Goal: Complete application form: Complete application form

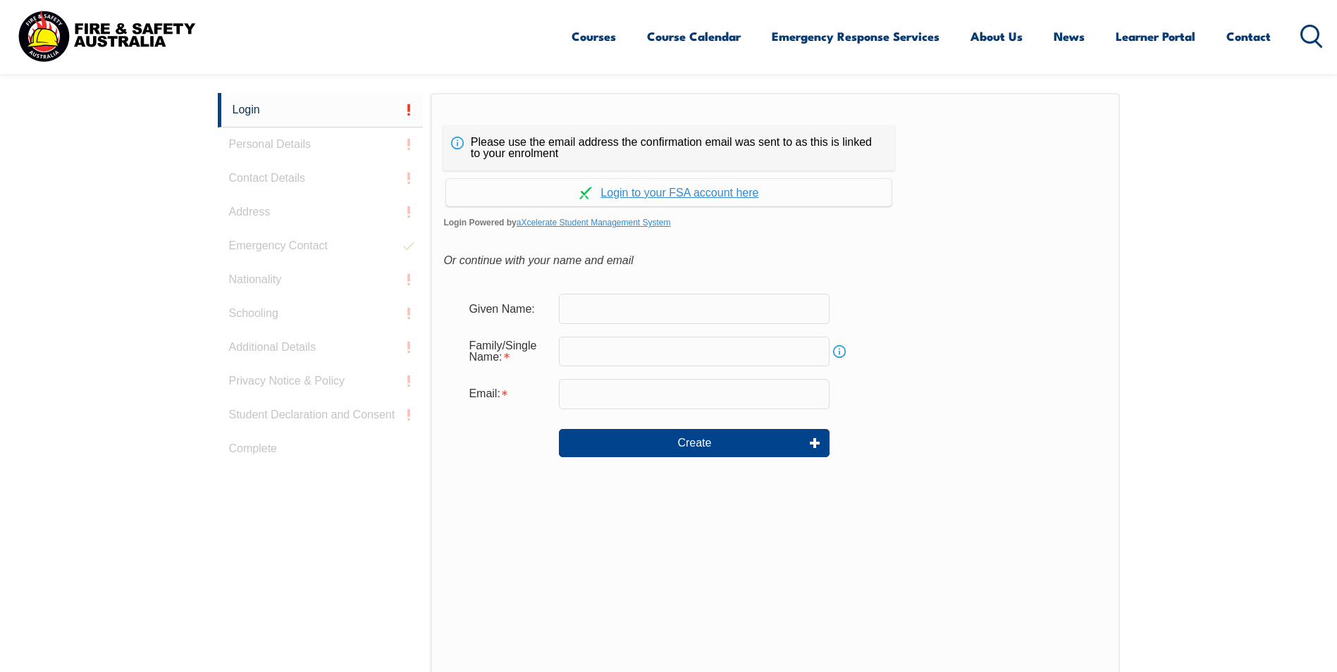
click at [590, 305] on input "text" at bounding box center [694, 309] width 271 height 30
type input "[PERSON_NAME]"
type input "KUMEROA"
click at [577, 398] on input "email" at bounding box center [694, 394] width 271 height 30
type input "[PERSON_NAME][EMAIL_ADDRESS][DOMAIN_NAME]"
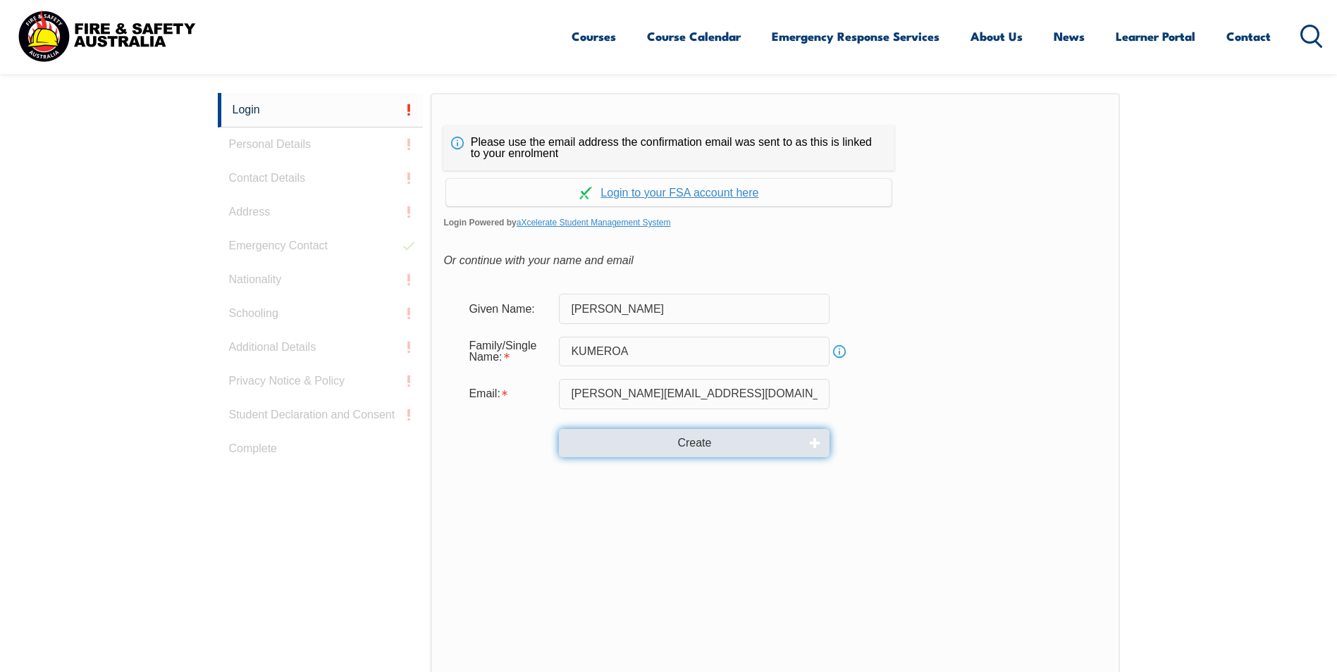
click at [663, 445] on button "Create" at bounding box center [694, 443] width 271 height 28
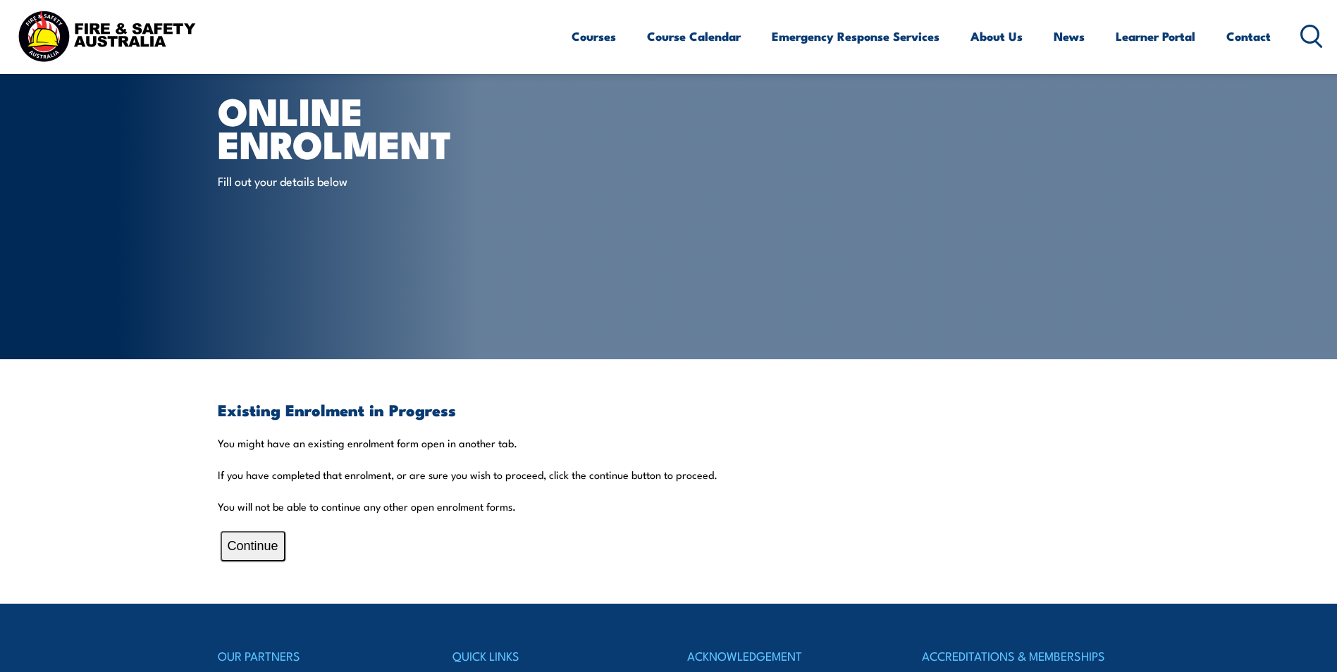
scroll to position [211, 0]
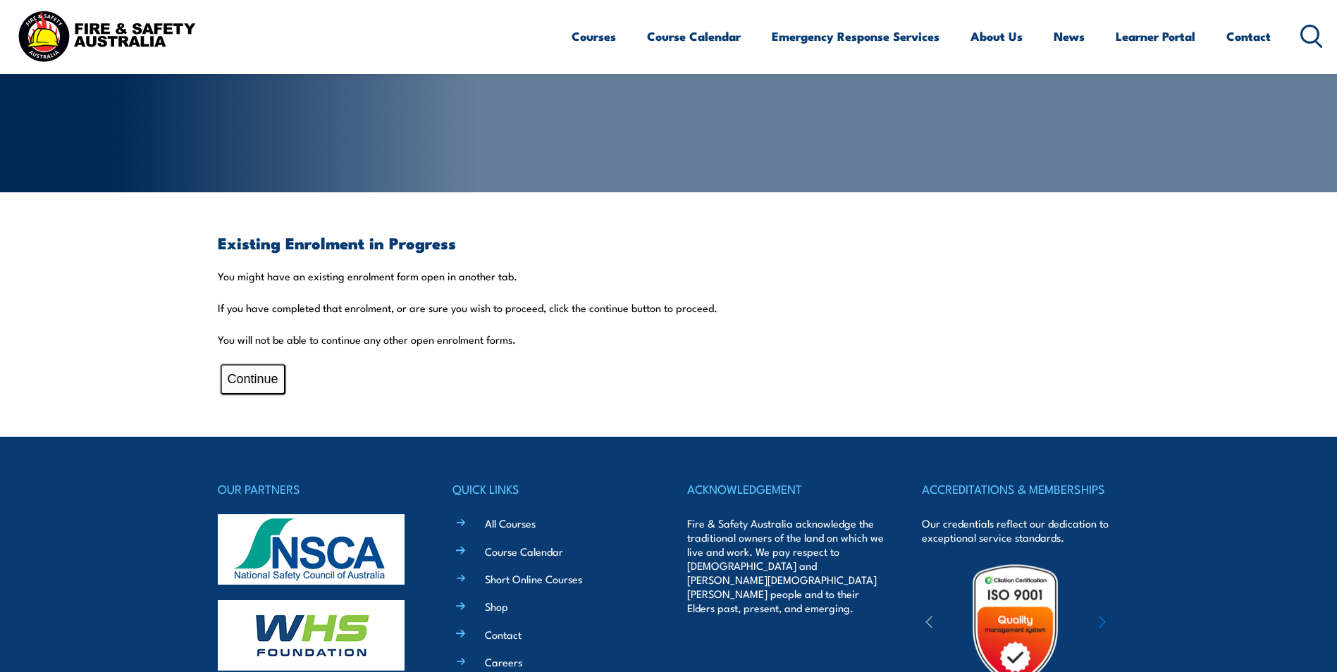
click at [243, 375] on button "Continue" at bounding box center [253, 379] width 65 height 30
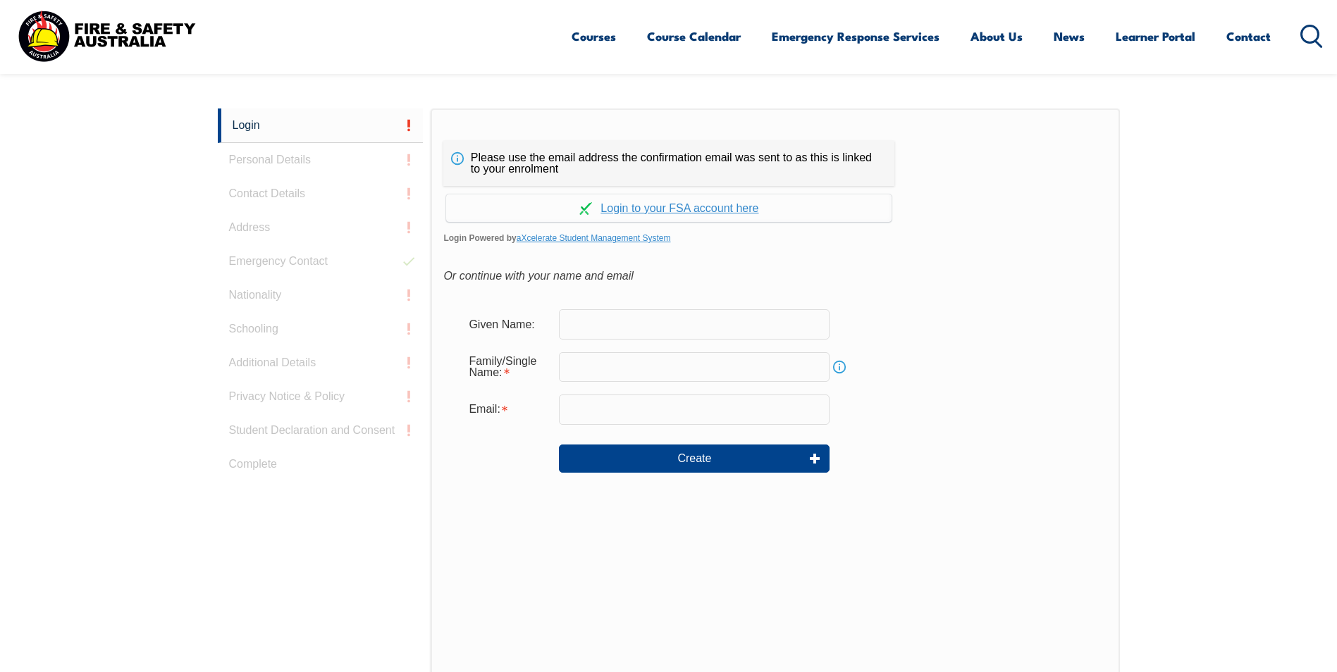
scroll to position [376, 0]
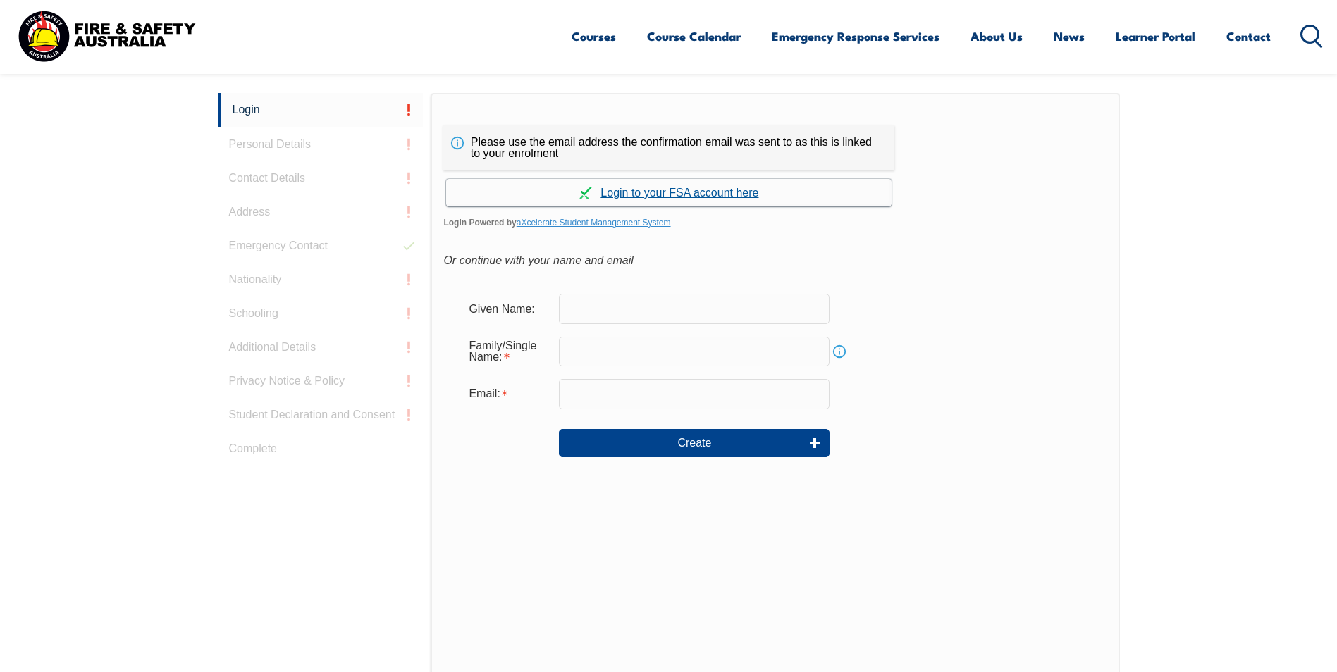
click at [680, 192] on link "Continue with aXcelerate" at bounding box center [668, 192] width 445 height 27
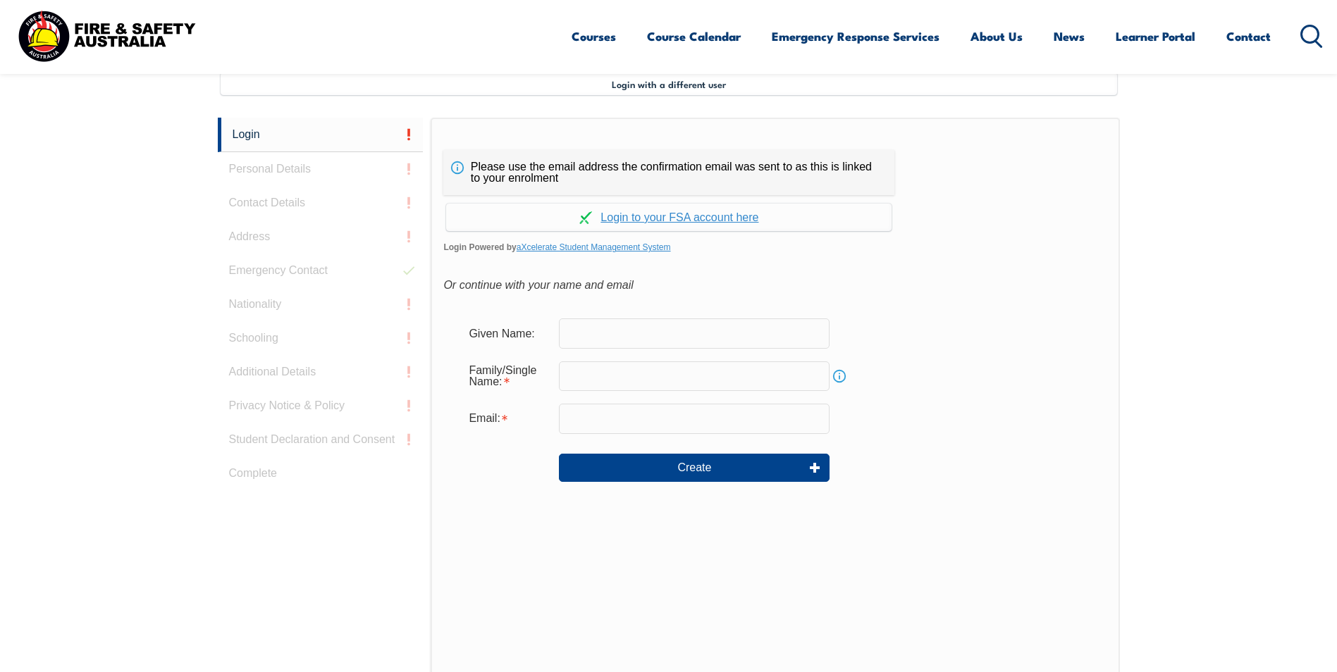
scroll to position [384, 0]
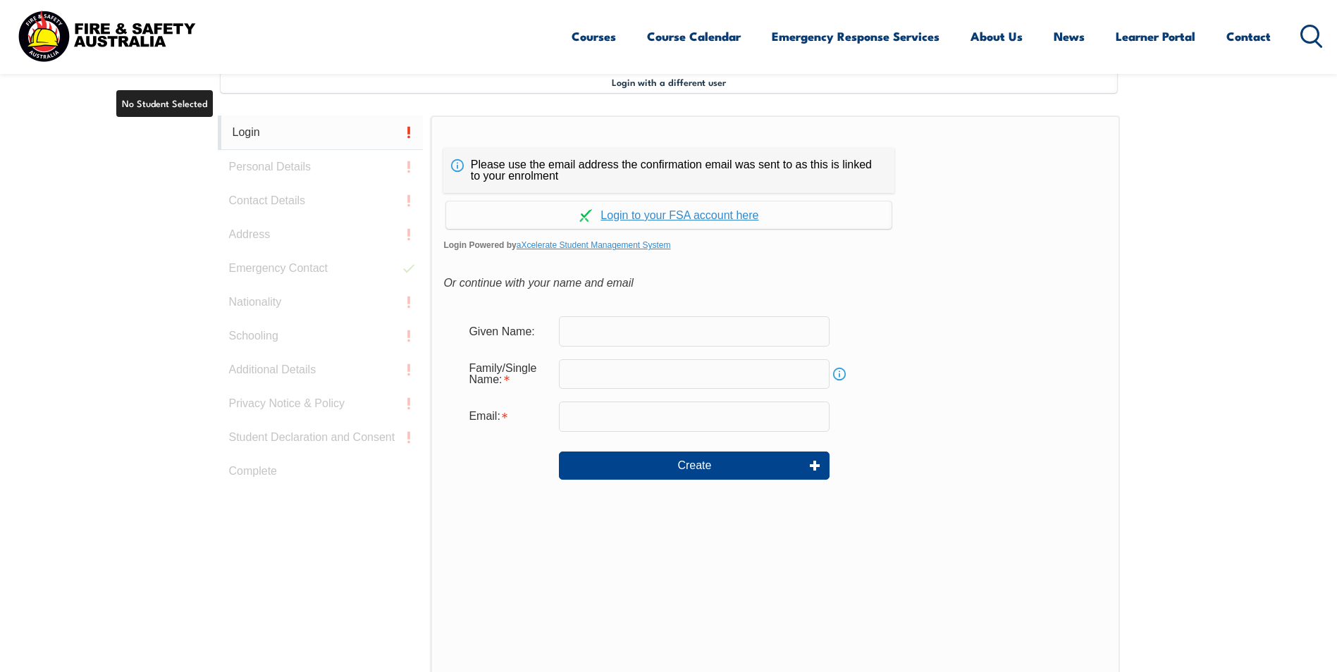
click at [242, 131] on link "Login" at bounding box center [321, 133] width 206 height 35
click at [593, 331] on input "text" at bounding box center [694, 332] width 271 height 30
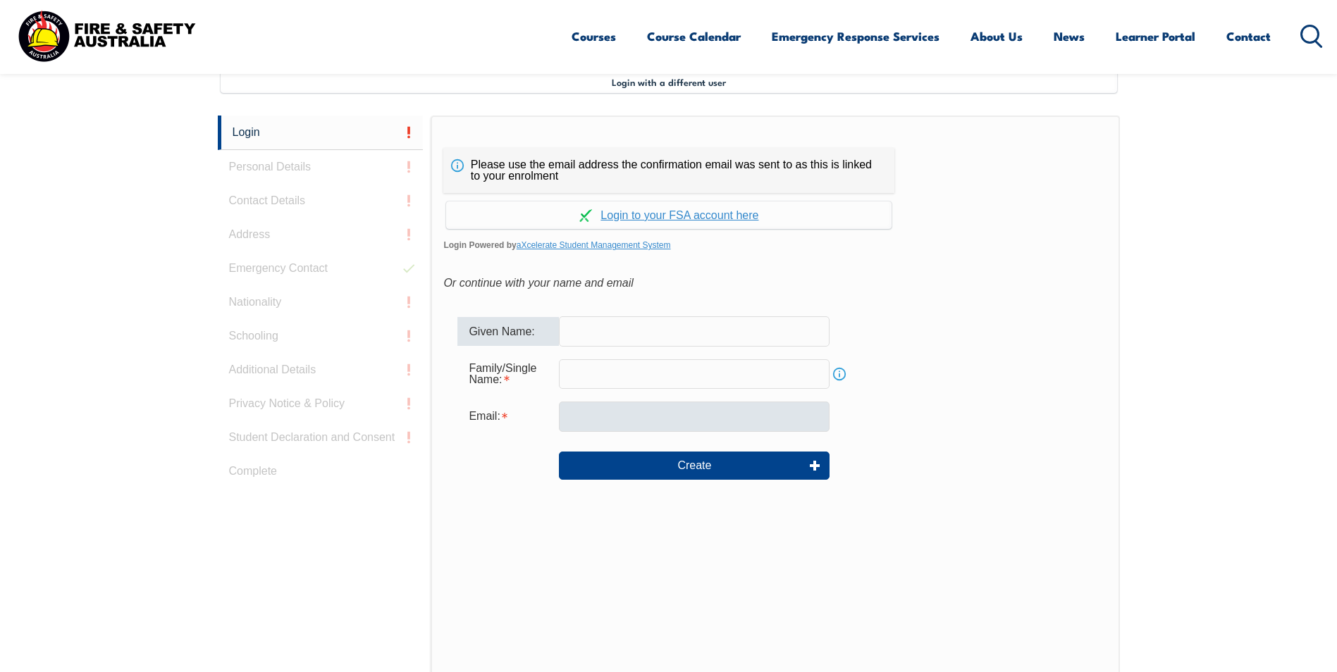
type input "[PERSON_NAME]"
type input "KUMEROA"
type input "[PERSON_NAME][EMAIL_ADDRESS][DOMAIN_NAME]"
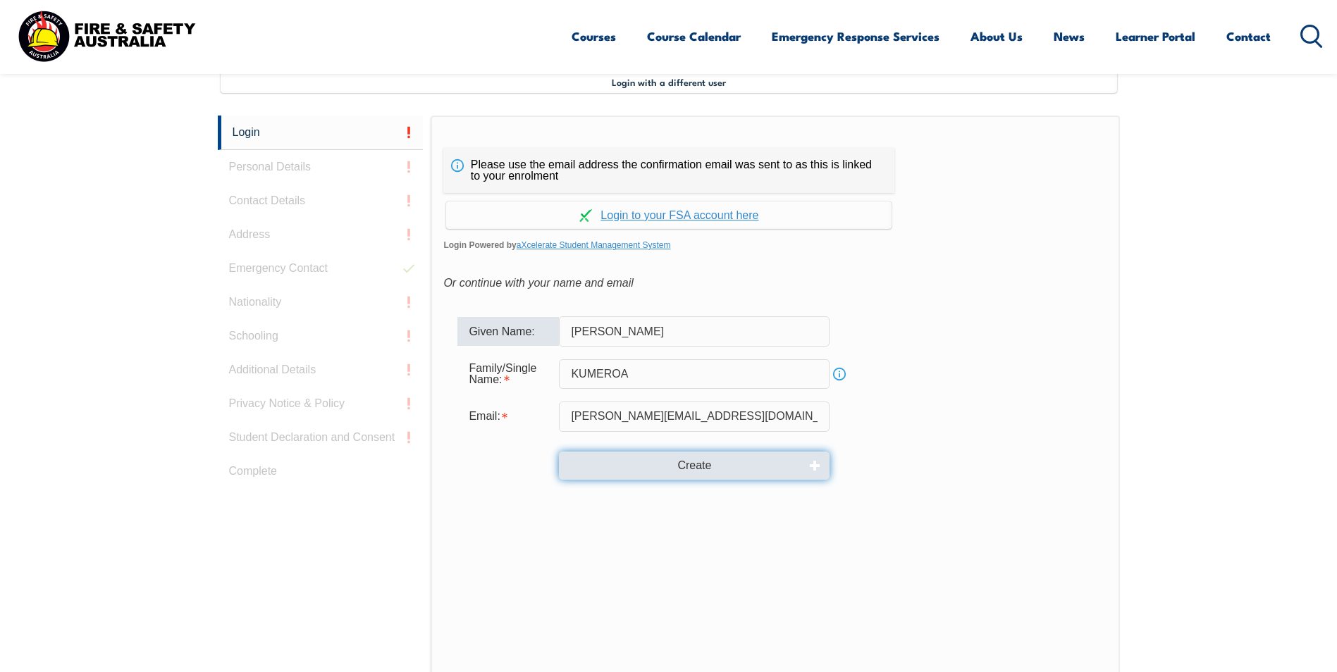
click at [681, 464] on button "Create" at bounding box center [694, 466] width 271 height 28
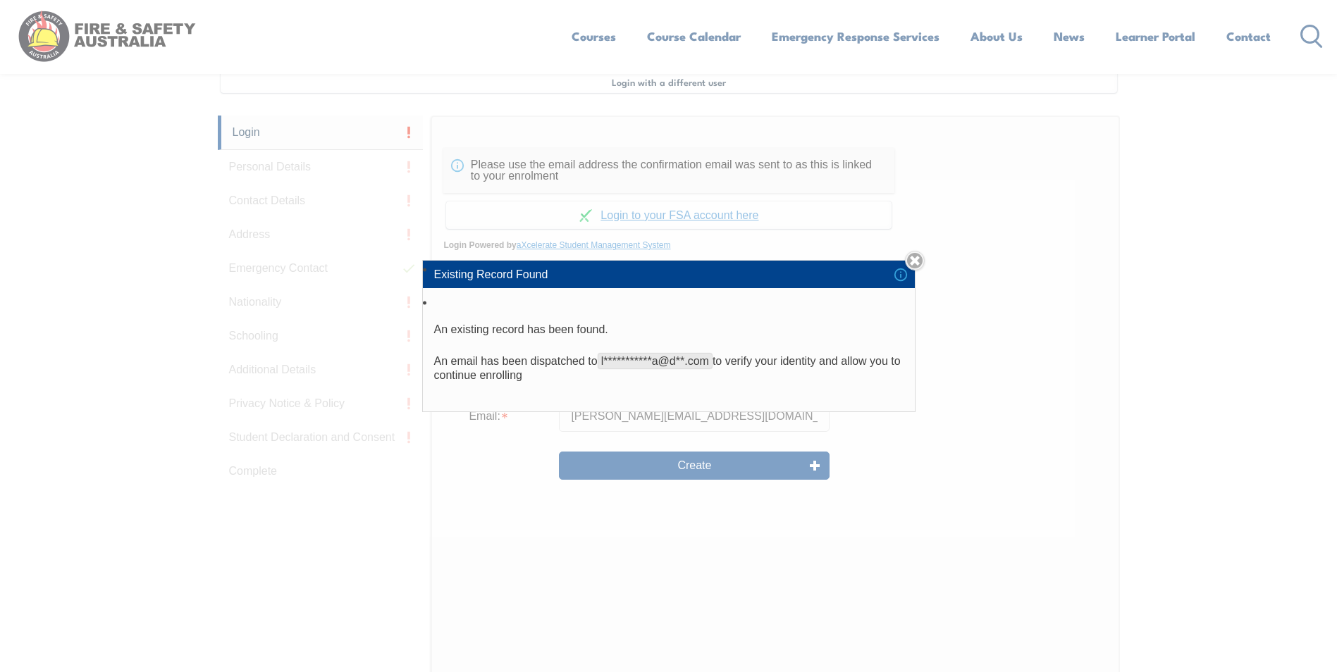
click at [1012, 420] on div "**********" at bounding box center [668, 336] width 1337 height 672
click at [922, 262] on link "Close" at bounding box center [915, 261] width 20 height 20
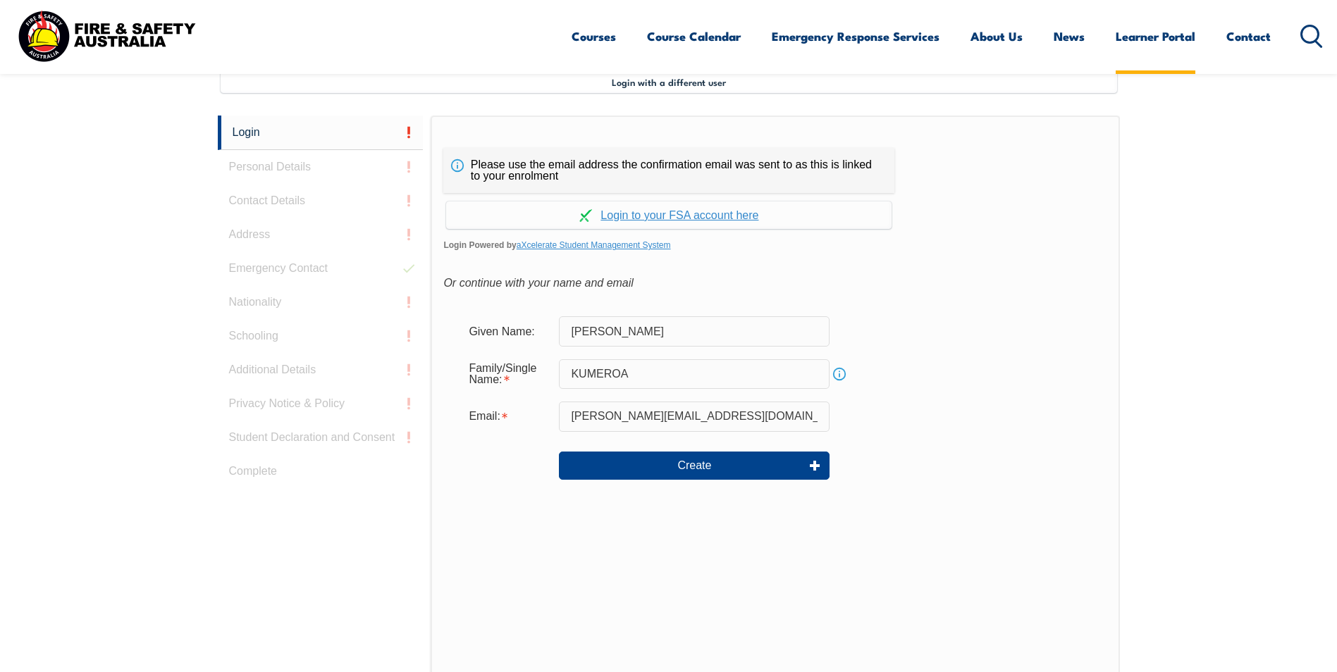
click at [1148, 34] on link "Learner Portal" at bounding box center [1156, 36] width 80 height 37
